Goal: Entertainment & Leisure: Consume media (video, audio)

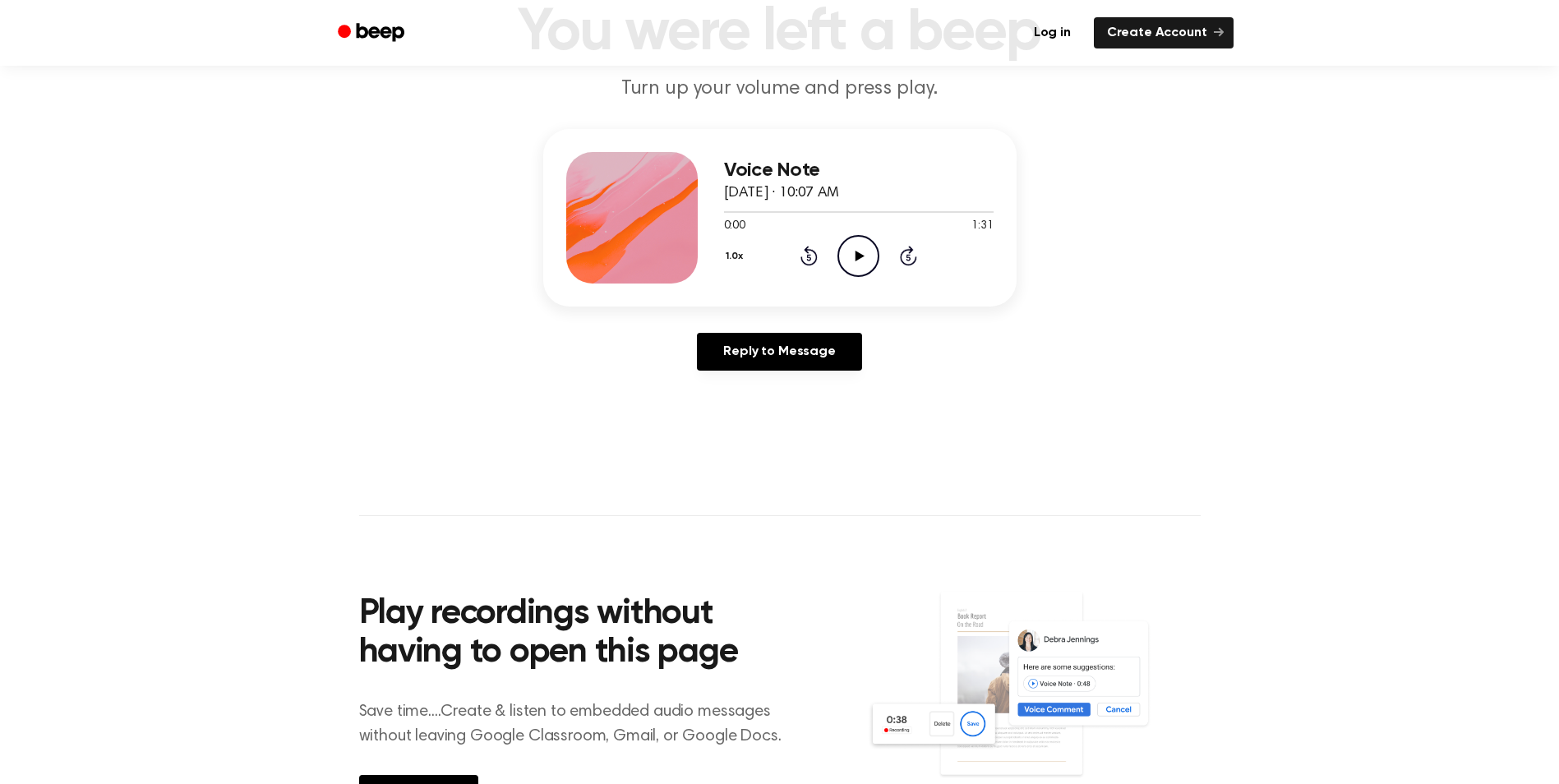
scroll to position [82, 0]
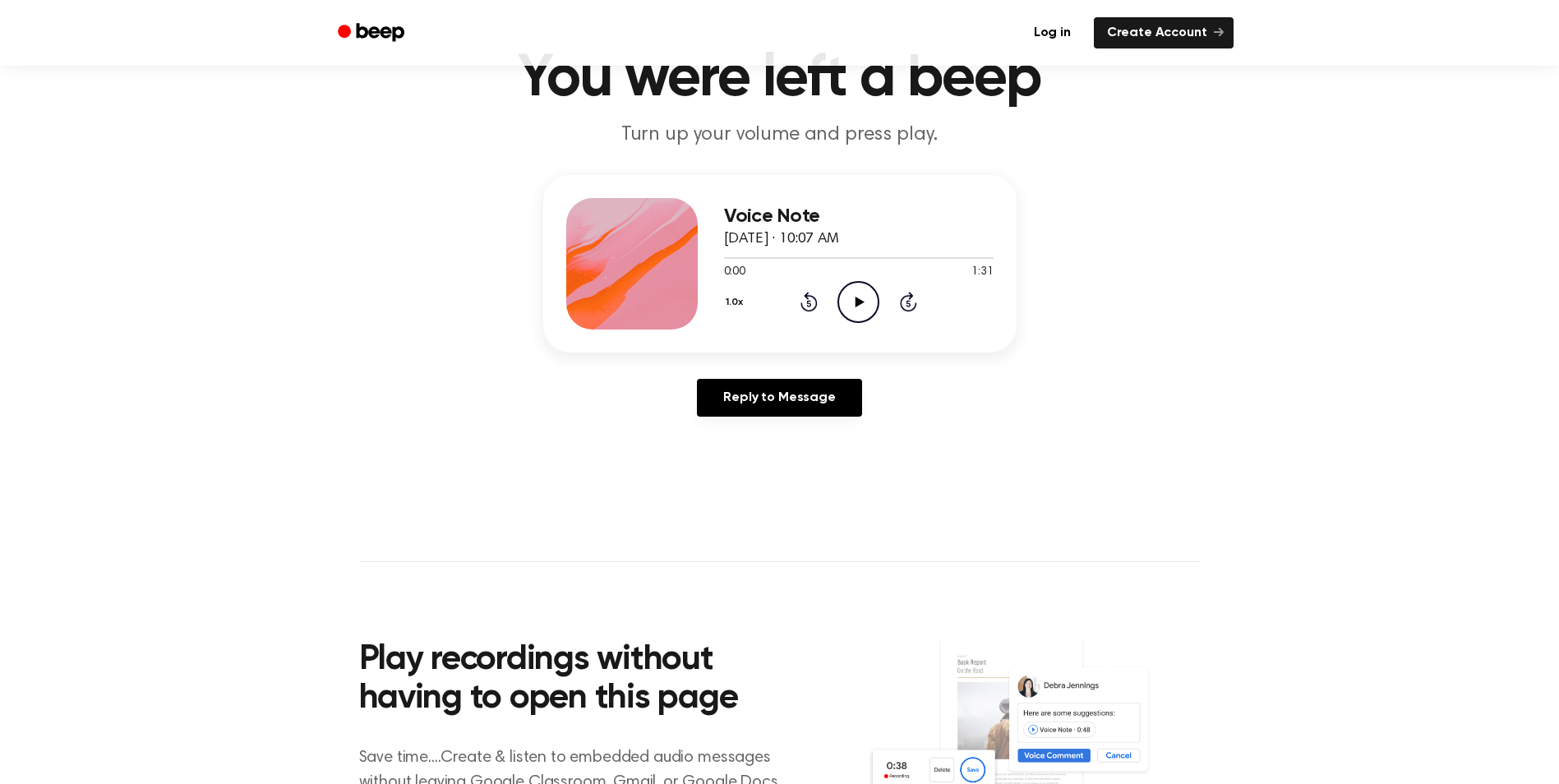
click at [864, 295] on icon "Play Audio" at bounding box center [858, 302] width 42 height 42
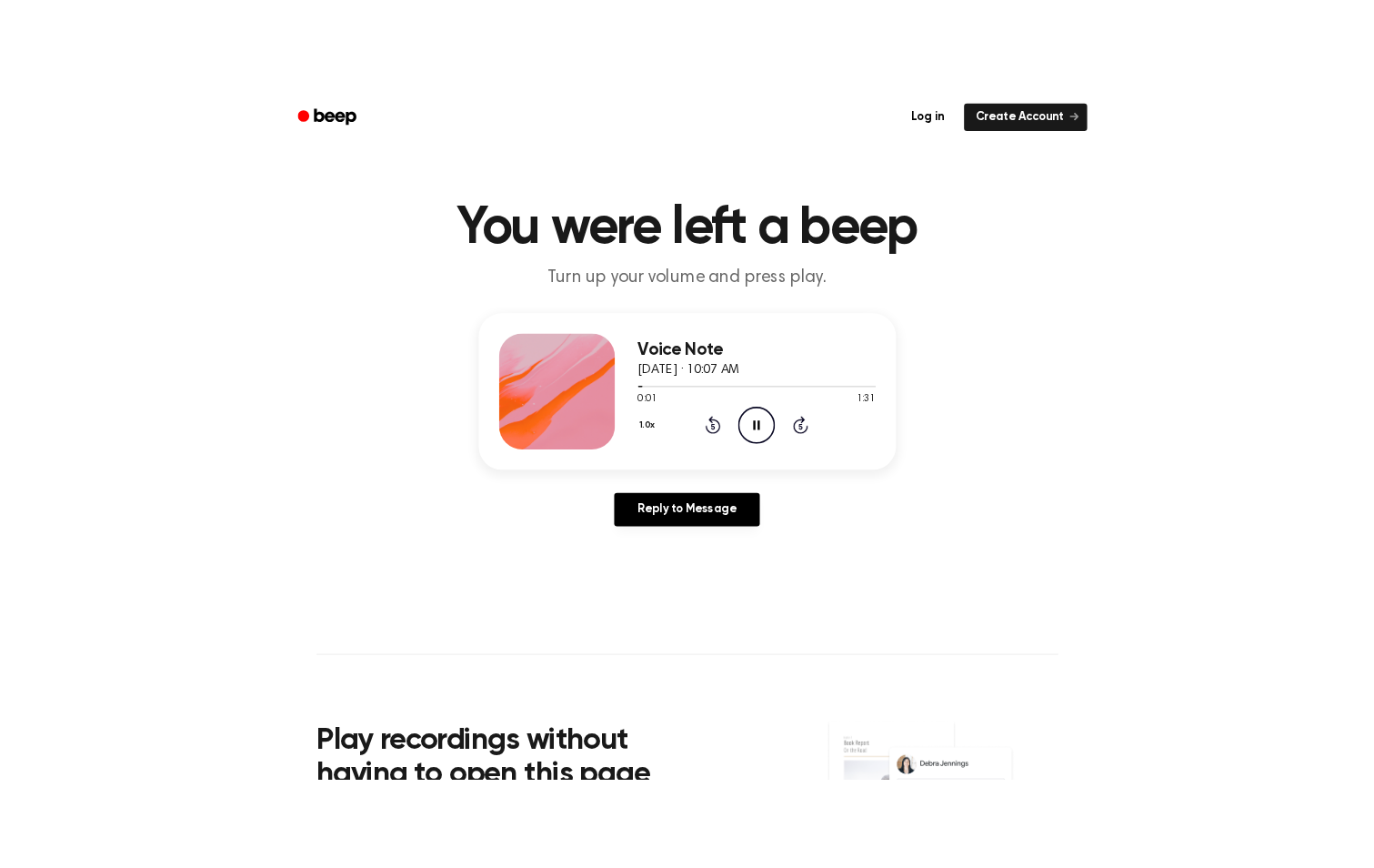
scroll to position [0, 0]
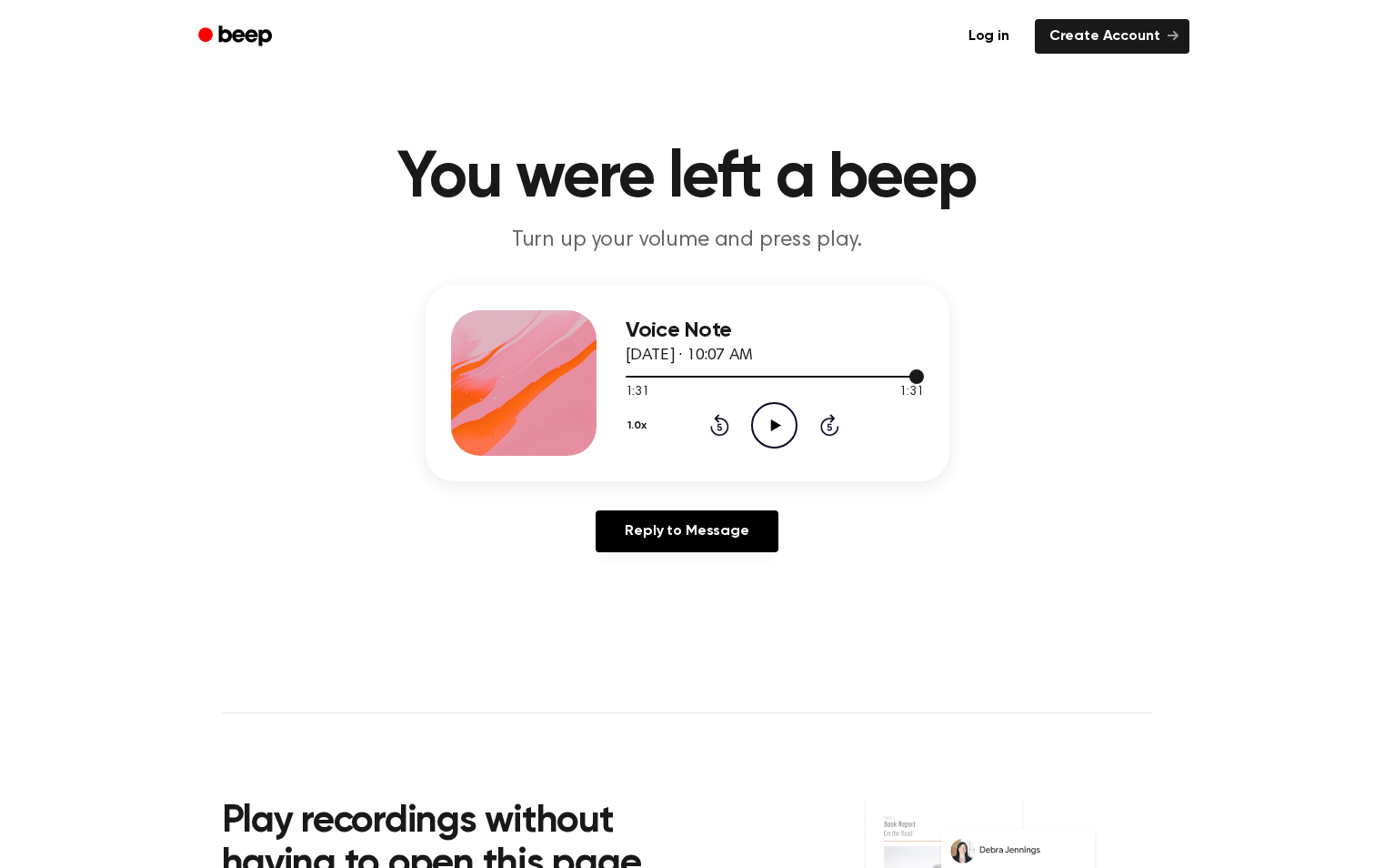
click at [722, 373] on div at bounding box center [774, 375] width 298 height 14
click at [774, 421] on icon at bounding box center [776, 425] width 10 height 12
click at [655, 369] on div at bounding box center [774, 375] width 298 height 14
click at [634, 425] on button "1.0x" at bounding box center [639, 426] width 28 height 31
click at [672, 575] on li "1.2x" at bounding box center [660, 569] width 70 height 34
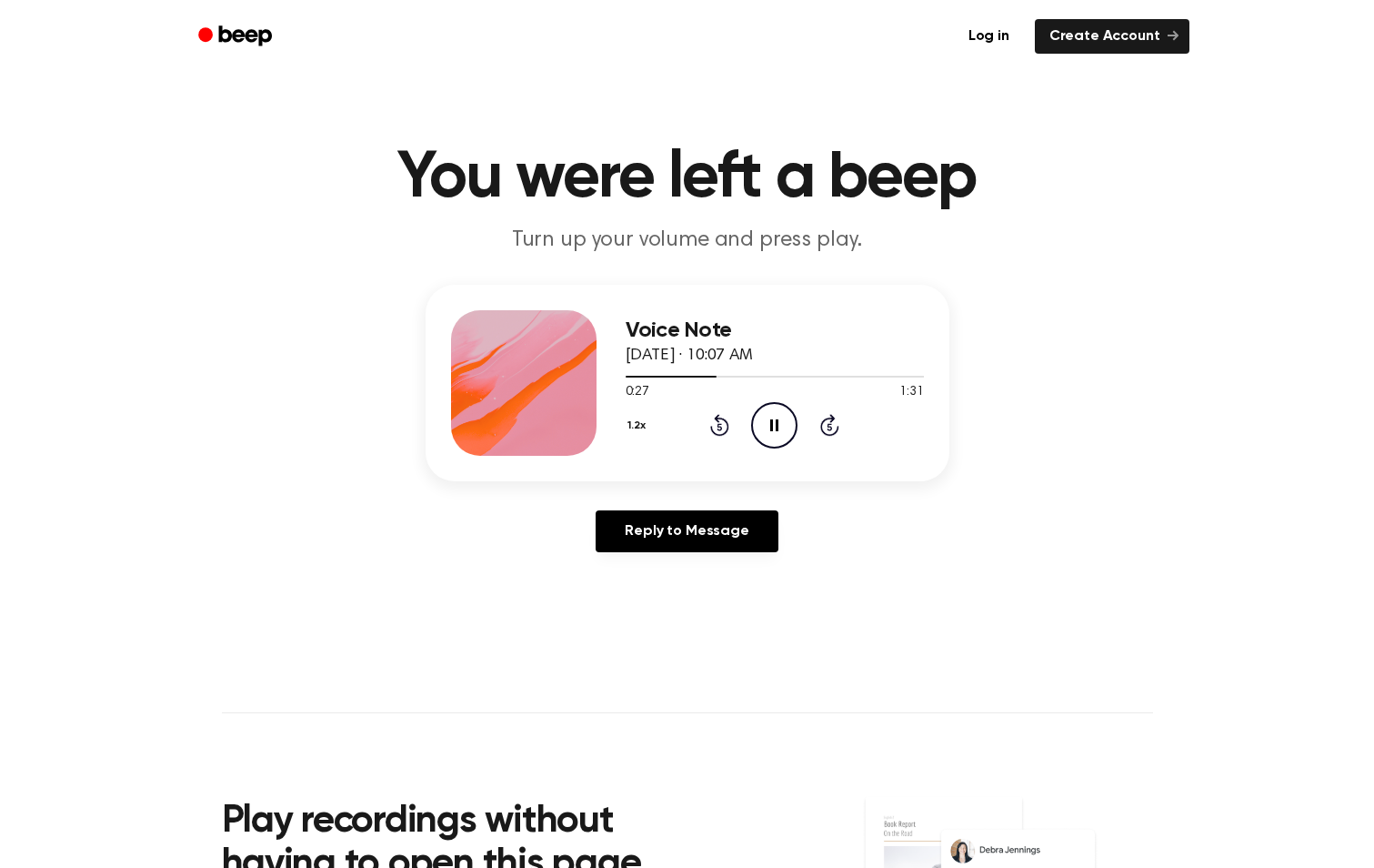
click at [773, 427] on icon at bounding box center [774, 425] width 8 height 12
click at [762, 418] on icon "Play Audio" at bounding box center [774, 425] width 46 height 46
drag, startPoint x: 719, startPoint y: 377, endPoint x: 629, endPoint y: 382, distance: 90.1
click at [629, 382] on div "0:30 1:31 Your browser does not support the [object Object] element." at bounding box center [774, 384] width 298 height 34
click at [622, 376] on div "Voice Note [DATE] · 10:07 AM 0:31 1:31 Your browser does not support the [objec…" at bounding box center [687, 382] width 524 height 196
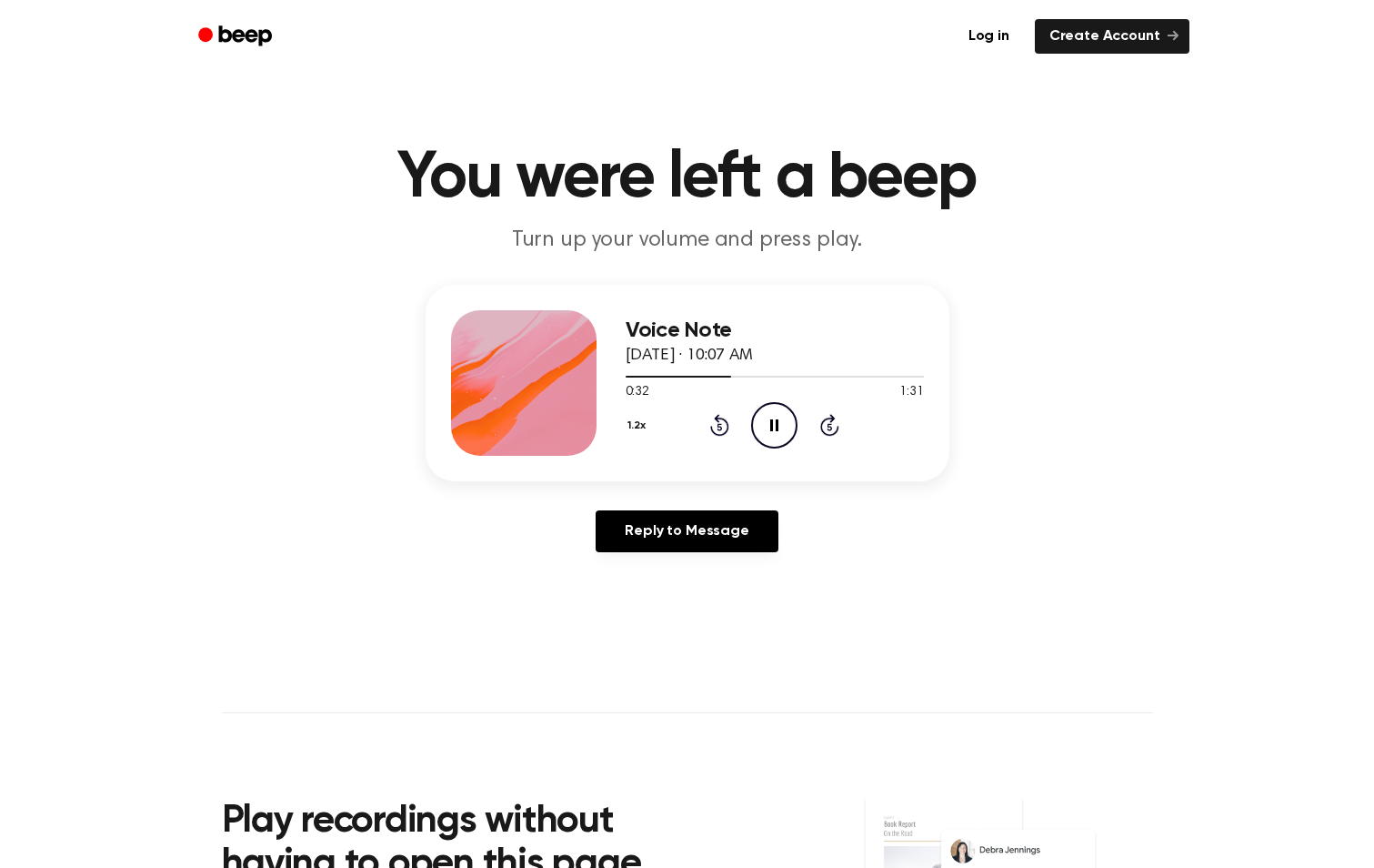
drag, startPoint x: 638, startPoint y: 372, endPoint x: 616, endPoint y: 372, distance: 22.0
click at [616, 372] on div "Voice Note [DATE] · 10:07 AM 0:32 1:31 Your browser does not support the [objec…" at bounding box center [687, 382] width 524 height 196
drag, startPoint x: 726, startPoint y: 374, endPoint x: 680, endPoint y: 378, distance: 46.2
click at [668, 379] on div at bounding box center [774, 375] width 298 height 14
drag, startPoint x: 654, startPoint y: 371, endPoint x: 616, endPoint y: 375, distance: 38.2
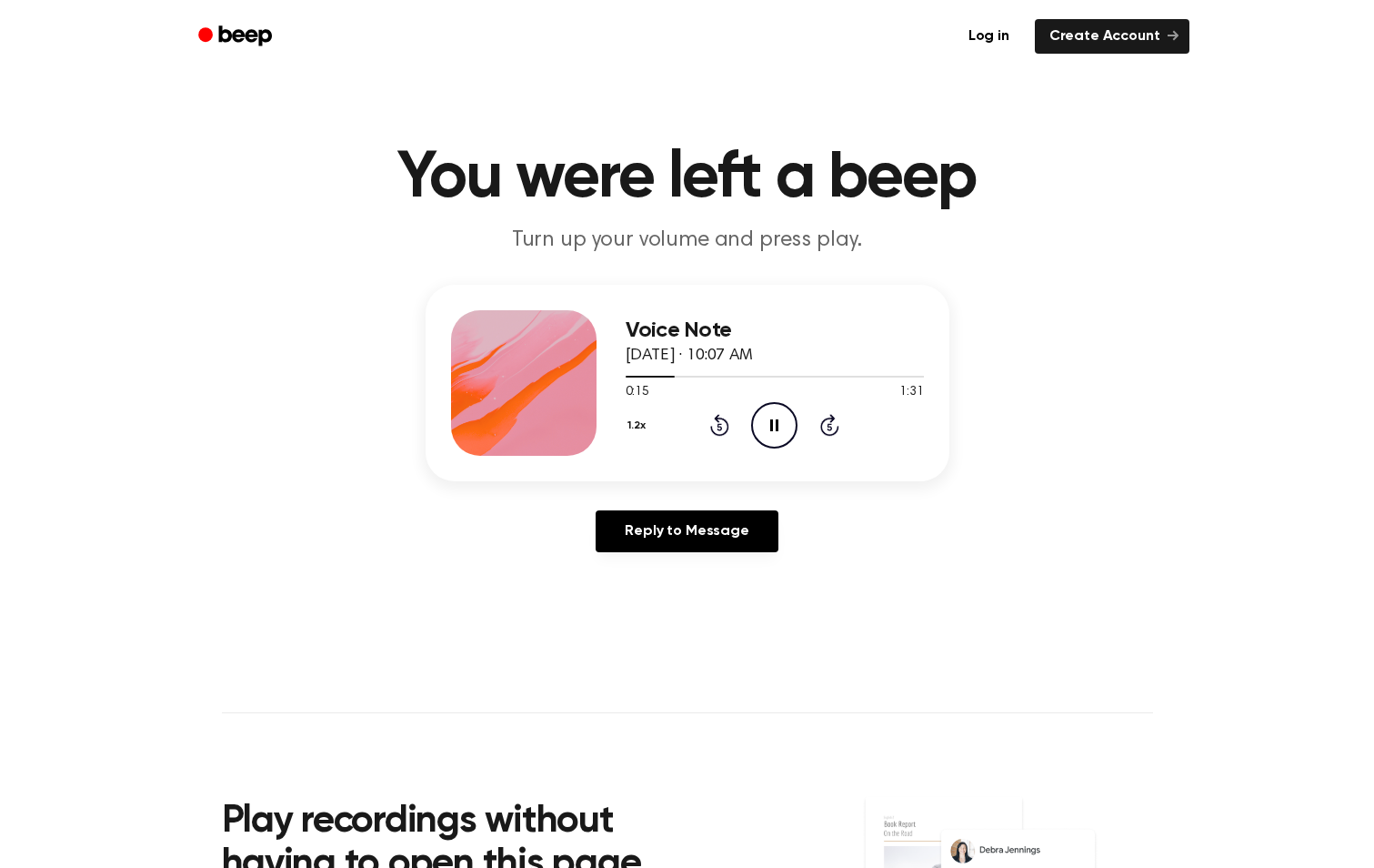
click at [616, 375] on div "Voice Note [DATE] · 10:07 AM 0:15 1:31 Your browser does not support the [objec…" at bounding box center [687, 382] width 524 height 196
drag, startPoint x: 648, startPoint y: 373, endPoint x: 613, endPoint y: 376, distance: 35.1
click at [613, 376] on div "Voice Note [DATE] · 10:07 AM 0:15 1:31 Your browser does not support the [objec…" at bounding box center [687, 382] width 524 height 196
drag, startPoint x: 667, startPoint y: 373, endPoint x: 610, endPoint y: 378, distance: 57.2
click at [610, 378] on div "Voice Note [DATE] · 10:07 AM 0:16 1:31 Your browser does not support the [objec…" at bounding box center [687, 382] width 524 height 196
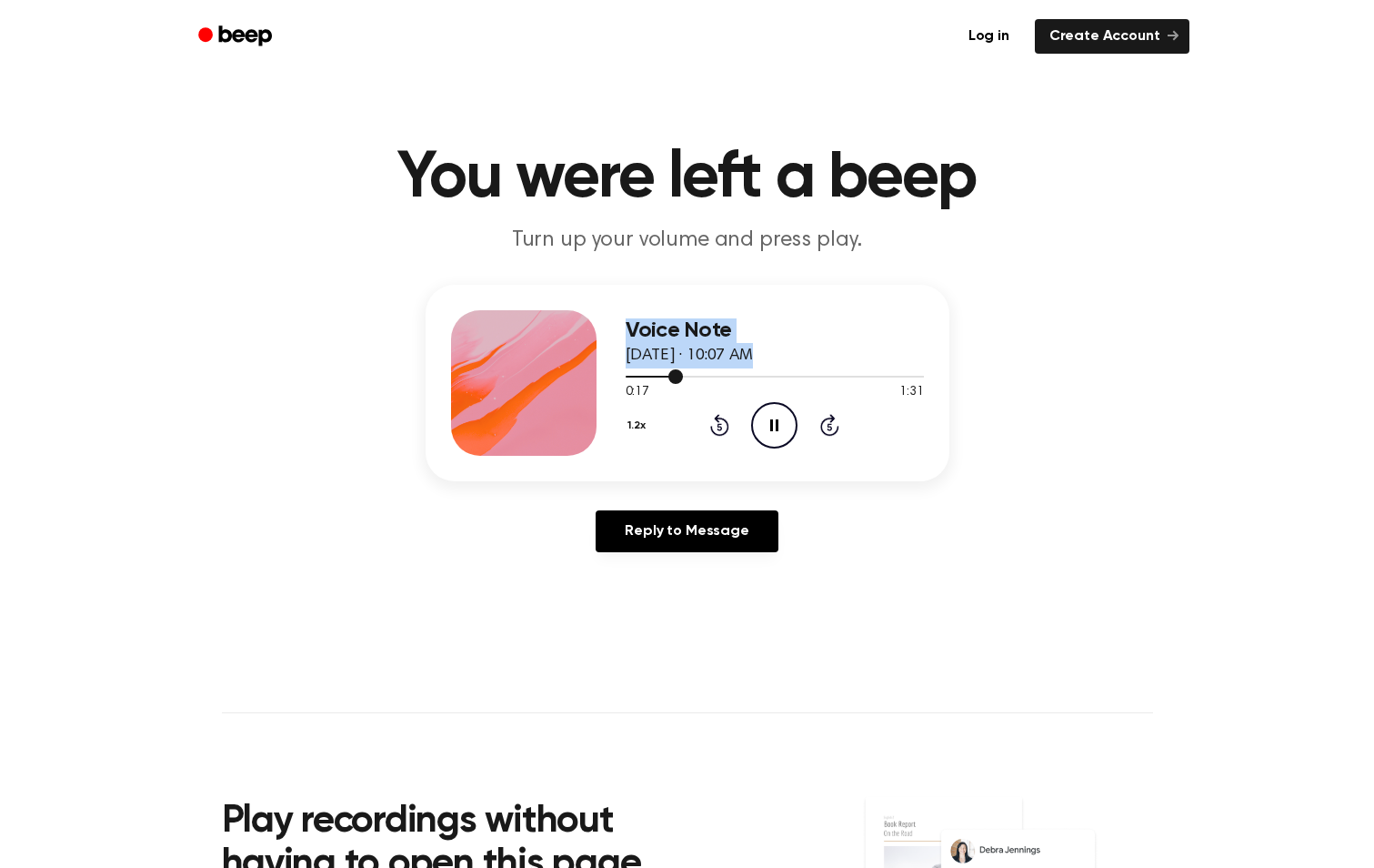
drag, startPoint x: 610, startPoint y: 378, endPoint x: 669, endPoint y: 376, distance: 59.0
click at [661, 375] on div at bounding box center [774, 375] width 298 height 14
click at [631, 374] on div at bounding box center [774, 375] width 298 height 14
